Goal: Information Seeking & Learning: Find specific fact

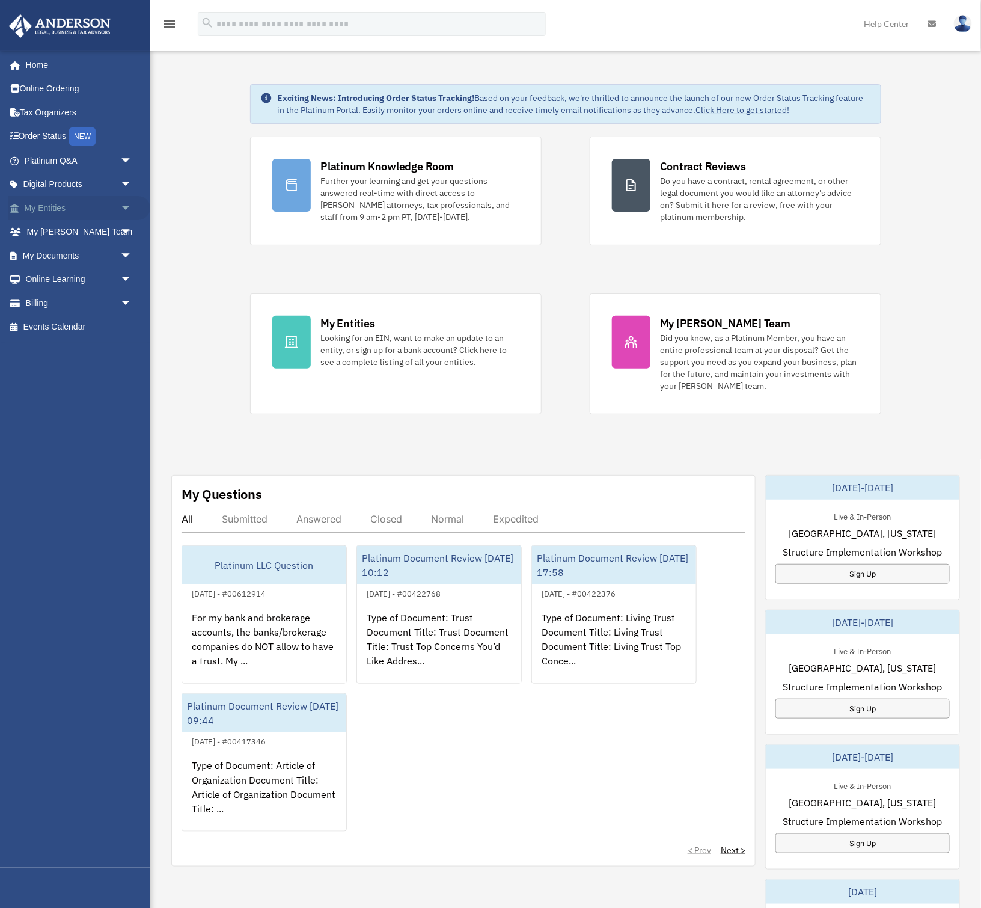
click at [124, 203] on span "arrow_drop_down" at bounding box center [132, 208] width 24 height 25
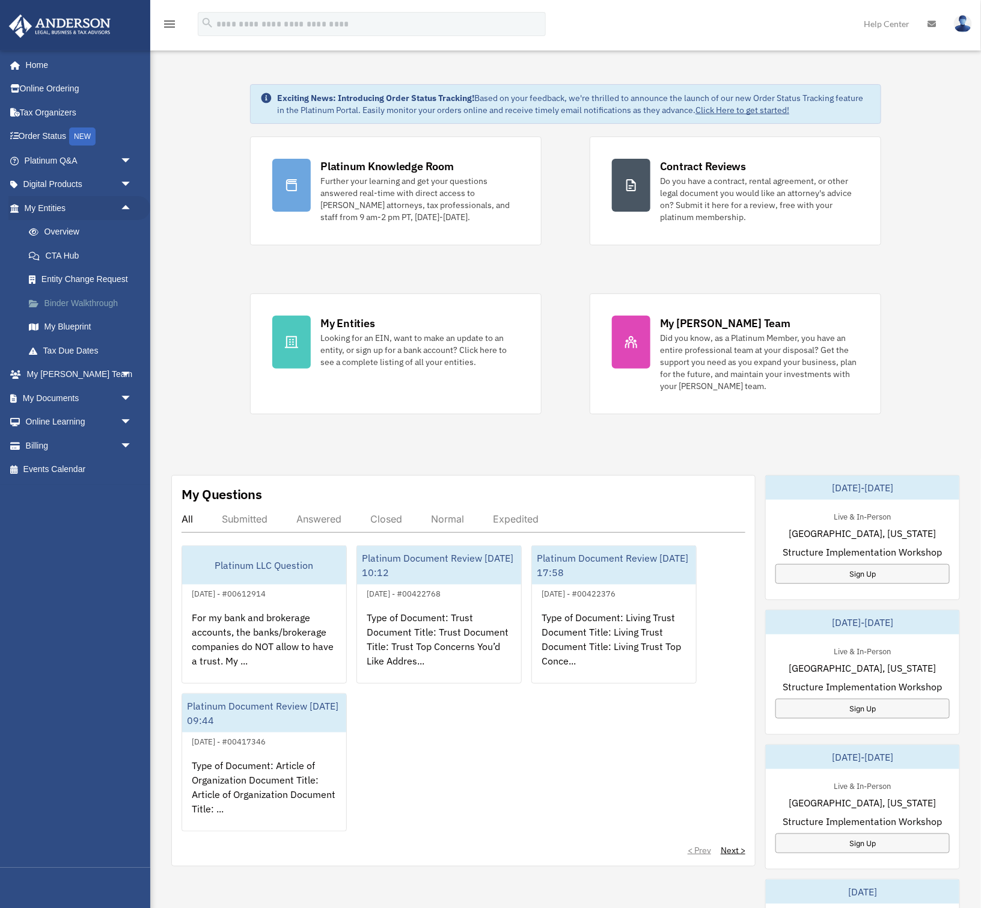
scroll to position [1, 0]
click at [73, 231] on link "Overview" at bounding box center [83, 232] width 133 height 24
click at [56, 229] on link "Overview" at bounding box center [83, 232] width 133 height 24
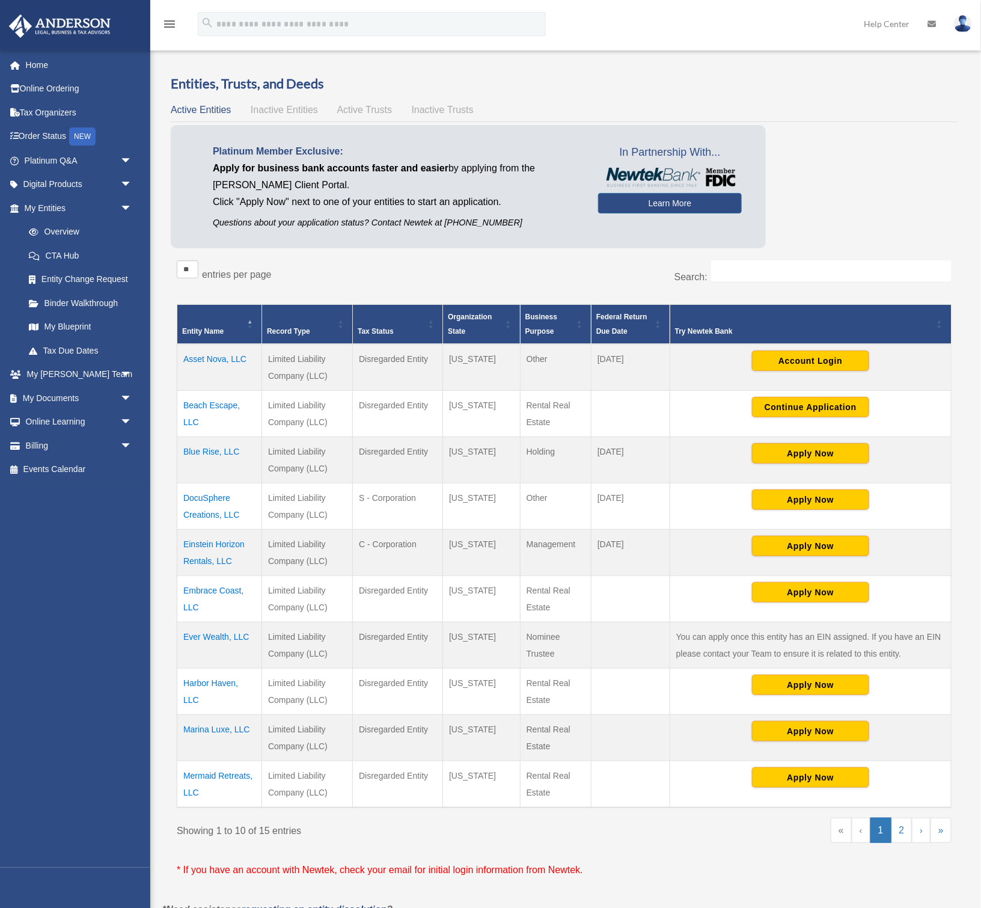
click at [210, 541] on td "Einstein Horizon Rentals, LLC" at bounding box center [219, 553] width 85 height 46
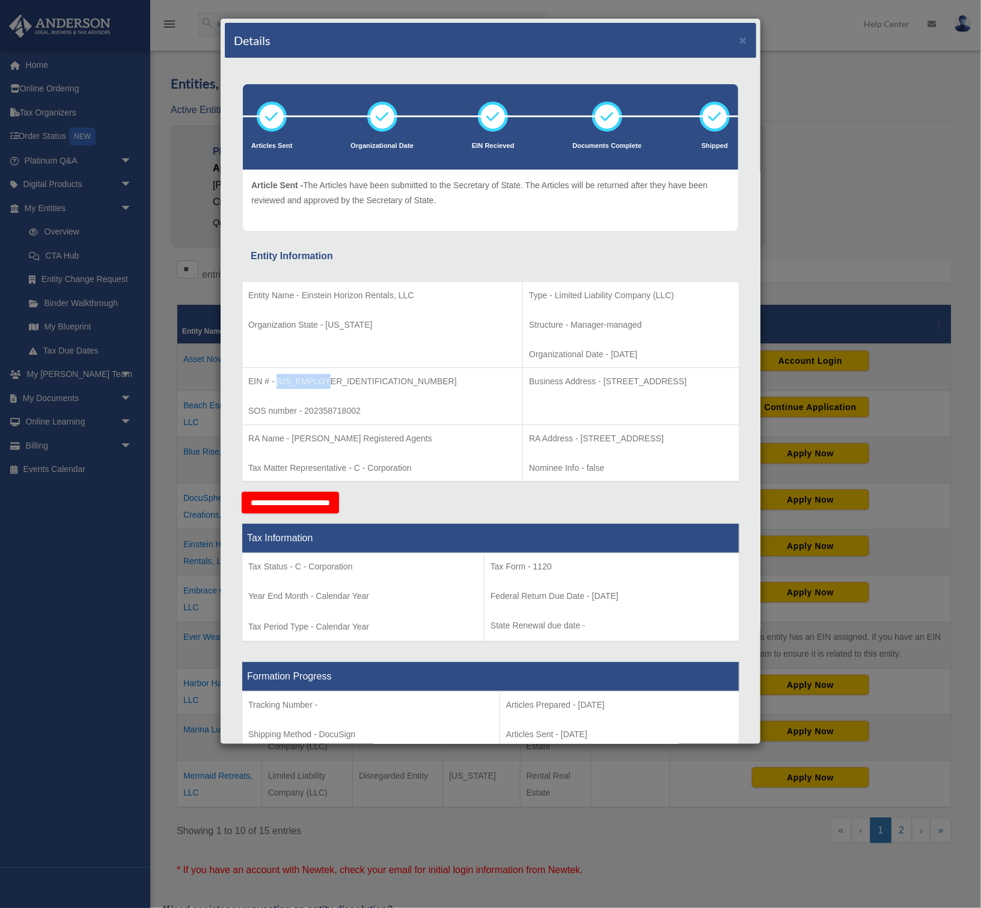
drag, startPoint x: 277, startPoint y: 376, endPoint x: 310, endPoint y: 379, distance: 33.2
click at [323, 378] on p "EIN # - 93-3317736" at bounding box center [382, 381] width 268 height 15
copy p "93-3317736"
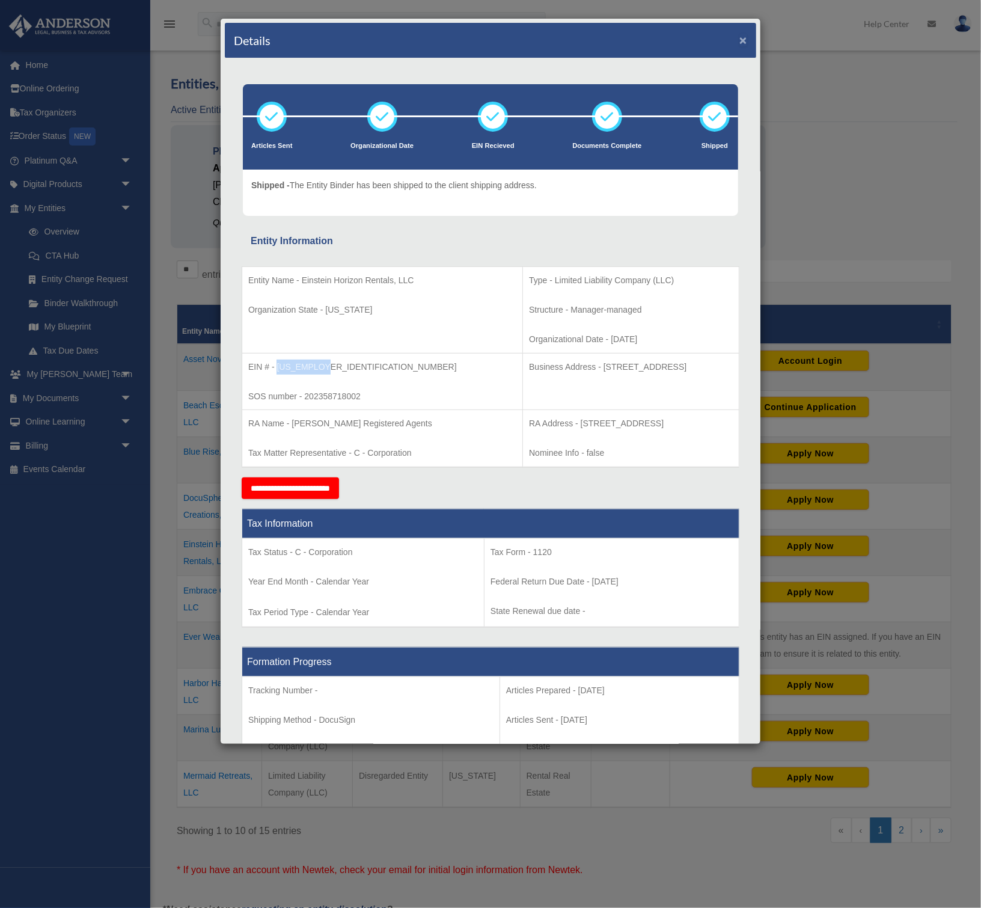
click at [743, 39] on button "×" at bounding box center [744, 40] width 8 height 13
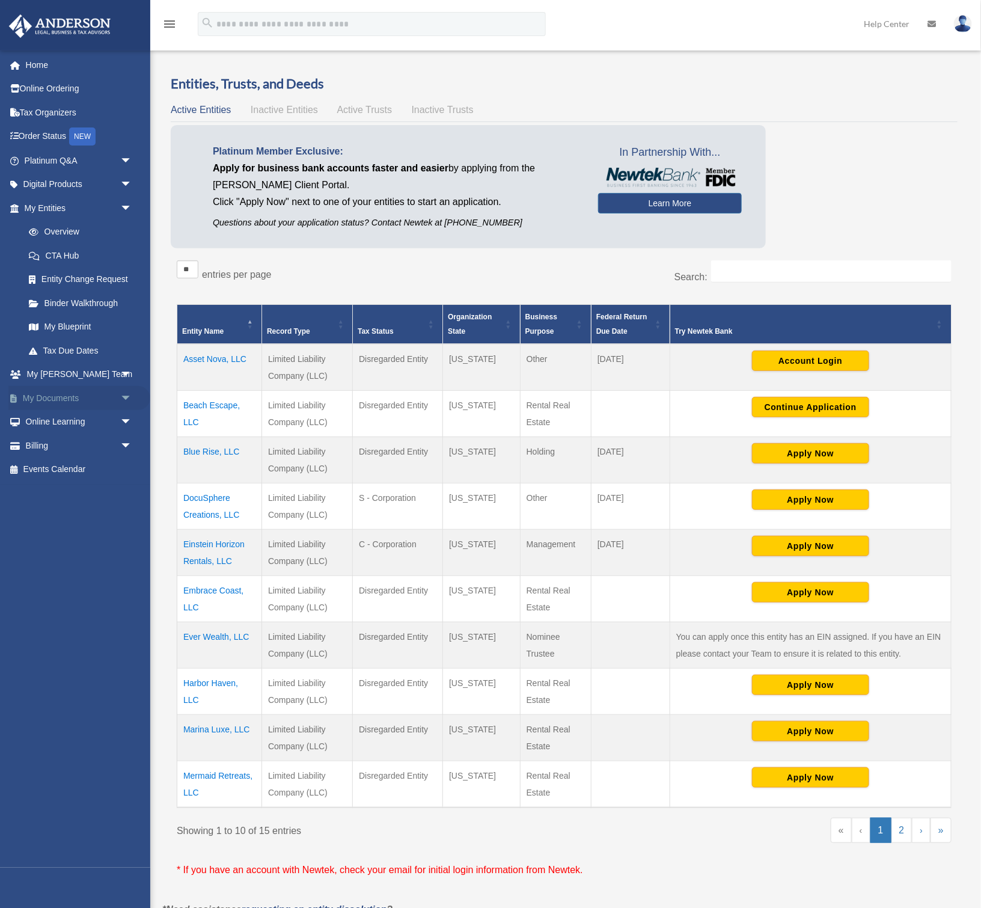
click at [92, 396] on link "My Documents arrow_drop_down" at bounding box center [79, 398] width 142 height 24
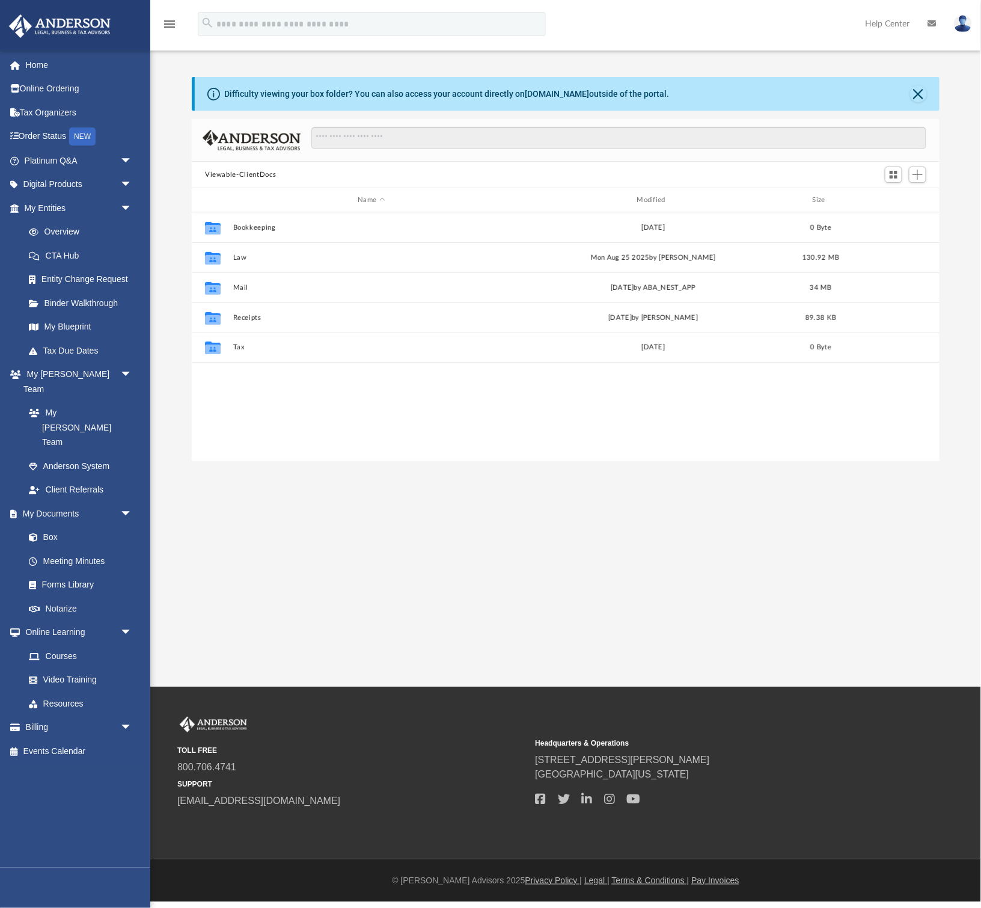
scroll to position [274, 748]
click at [536, 136] on input "Search files and folders" at bounding box center [618, 138] width 615 height 23
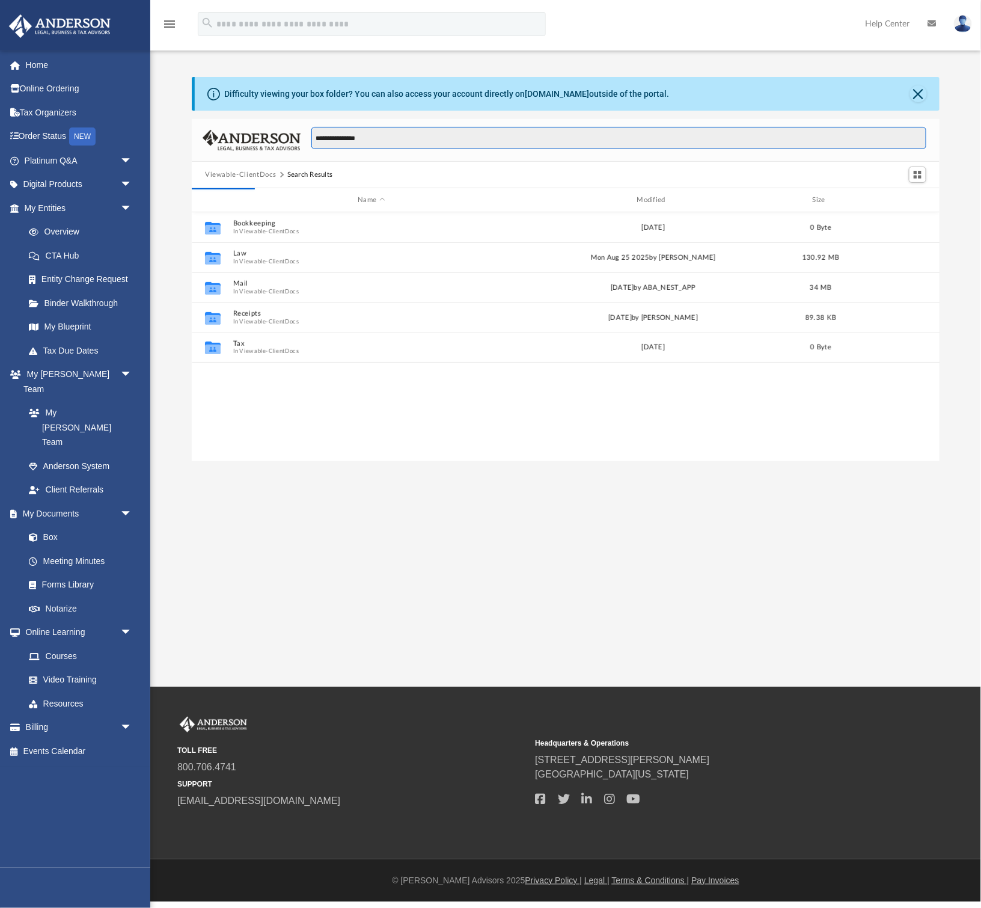
type input "**********"
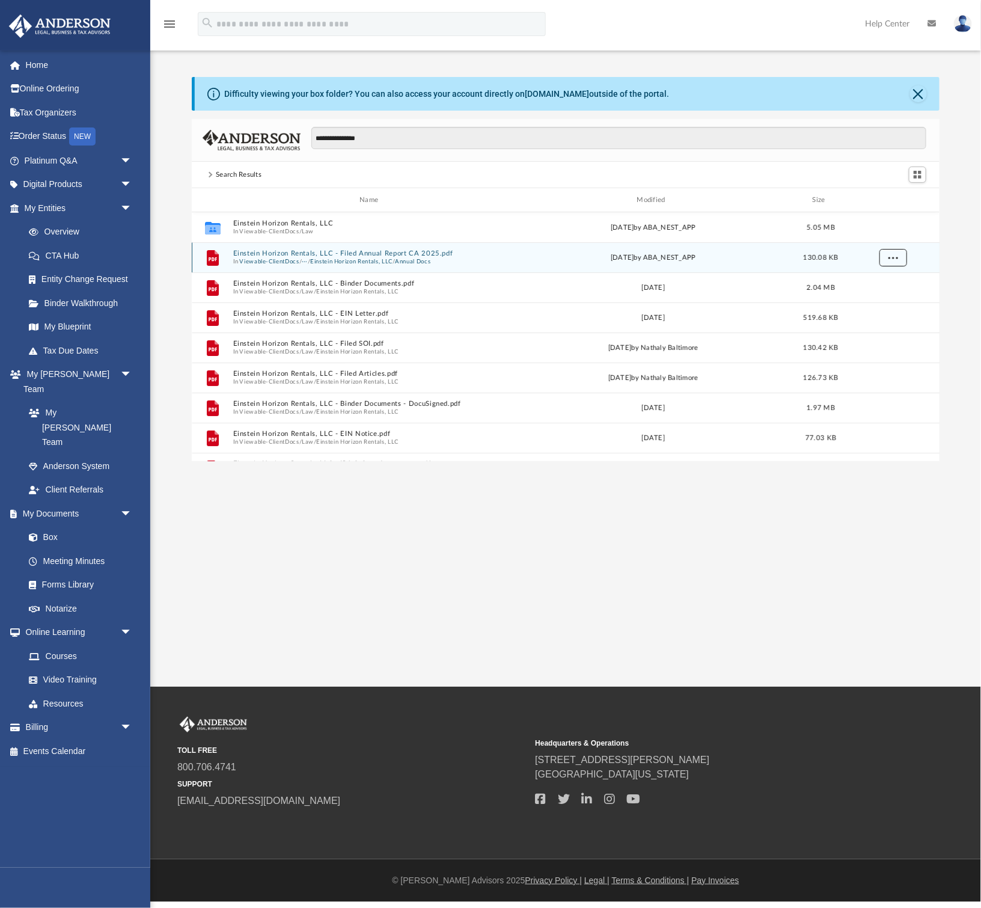
click at [898, 255] on button "More options" at bounding box center [894, 258] width 28 height 18
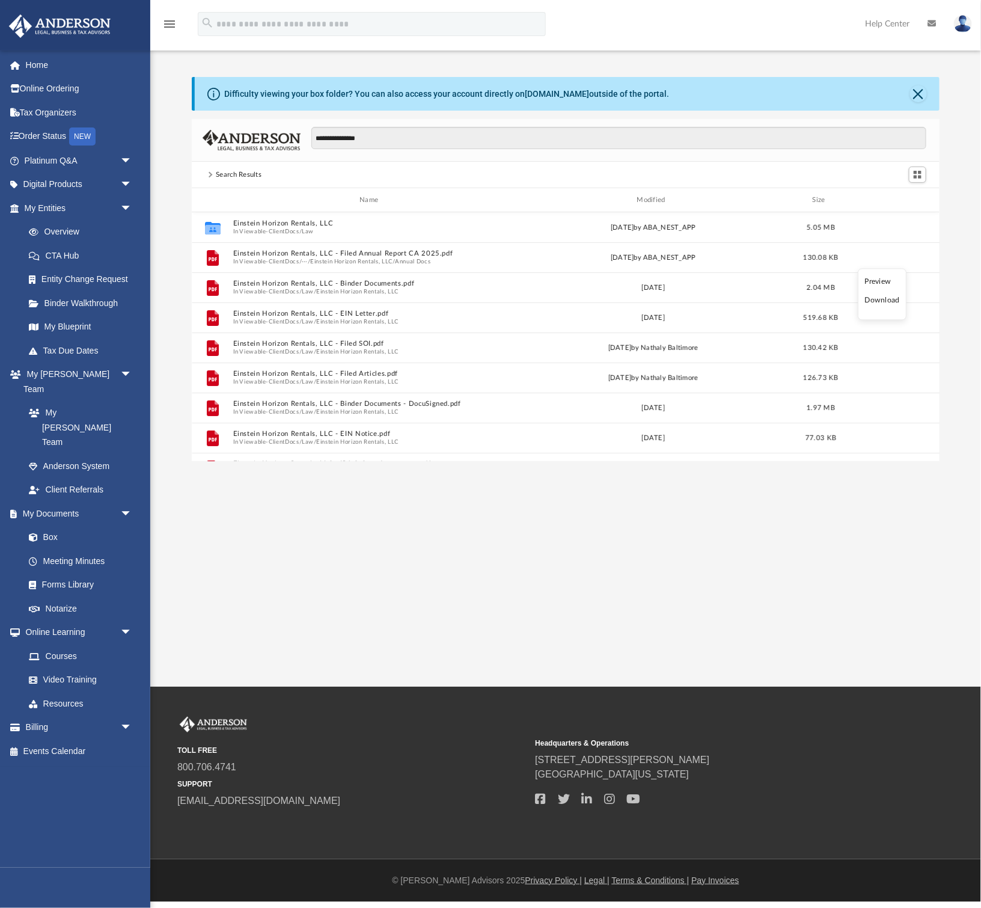
click at [886, 301] on li "Download" at bounding box center [882, 301] width 35 height 13
